Goal: Information Seeking & Learning: Find specific fact

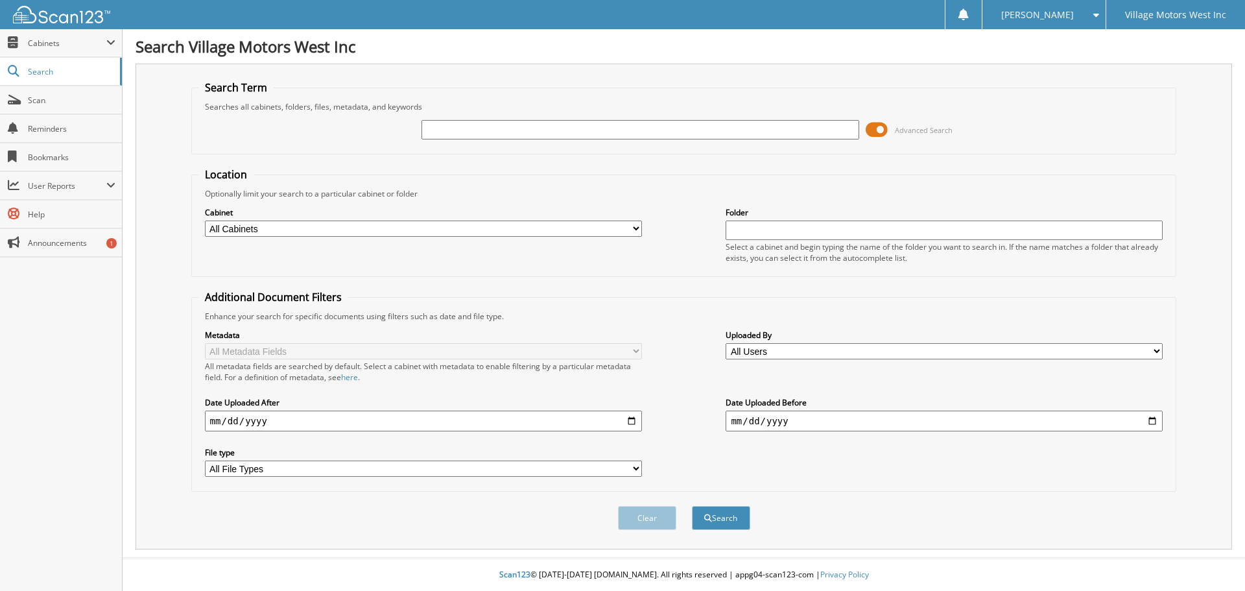
click at [438, 128] on input "text" at bounding box center [639, 129] width 437 height 19
type input "109490"
click at [727, 512] on button "Search" at bounding box center [721, 518] width 58 height 24
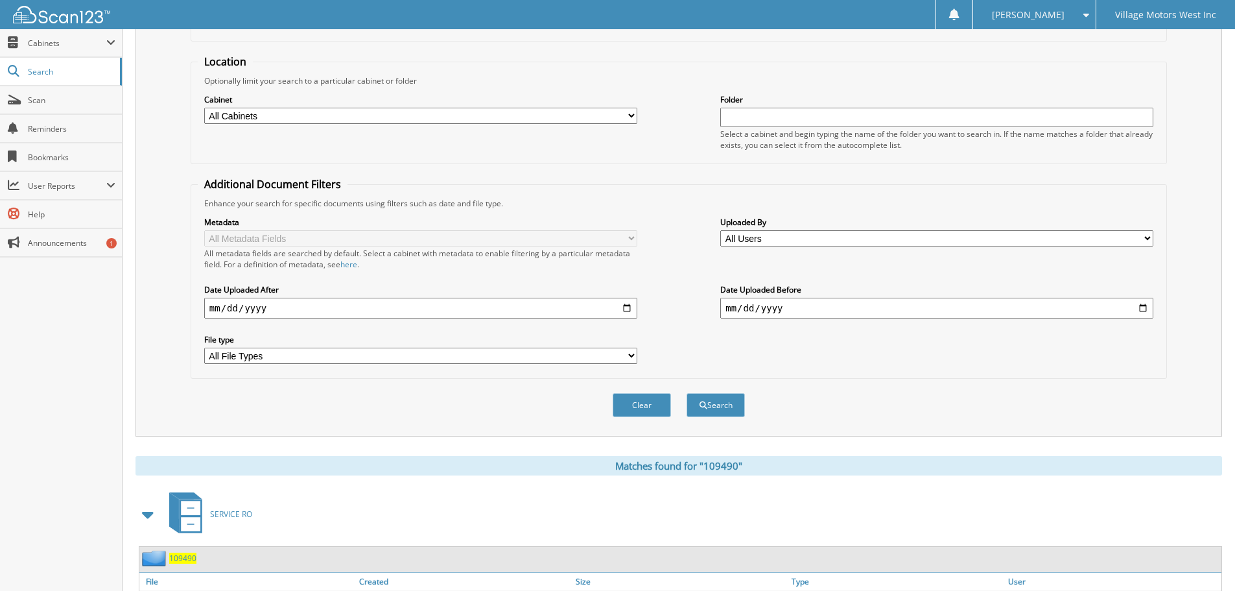
scroll to position [213, 0]
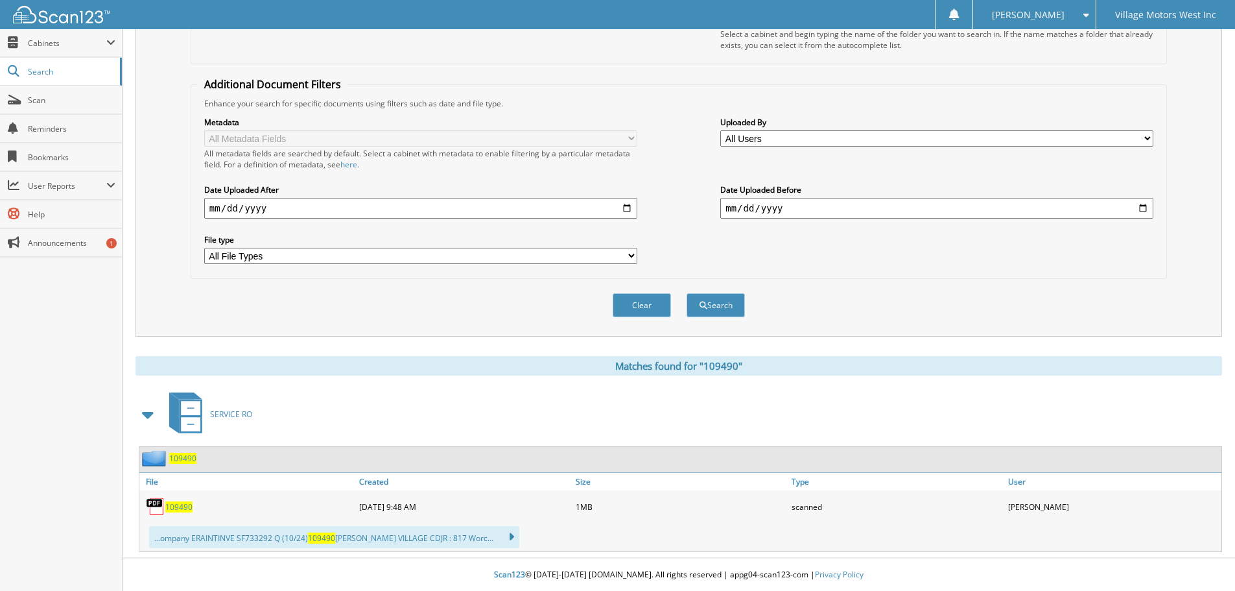
click at [183, 507] on span "109490" at bounding box center [178, 506] width 27 height 11
